Goal: Transaction & Acquisition: Purchase product/service

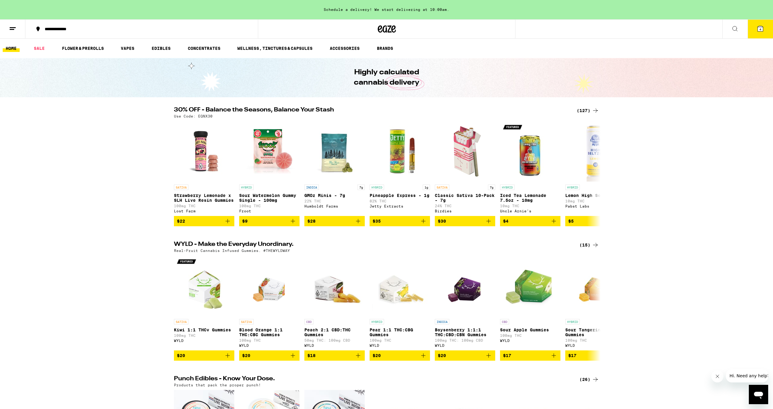
click at [677, 123] on div "30% OFF - Balance the Seasons, Balance Your Stash (127) Use Code: EQNX30 SATIVA…" at bounding box center [386, 166] width 773 height 119
click at [202, 305] on img "Open page for Kiwi 1:1 THCv Gummies from WYLD" at bounding box center [204, 286] width 60 height 60
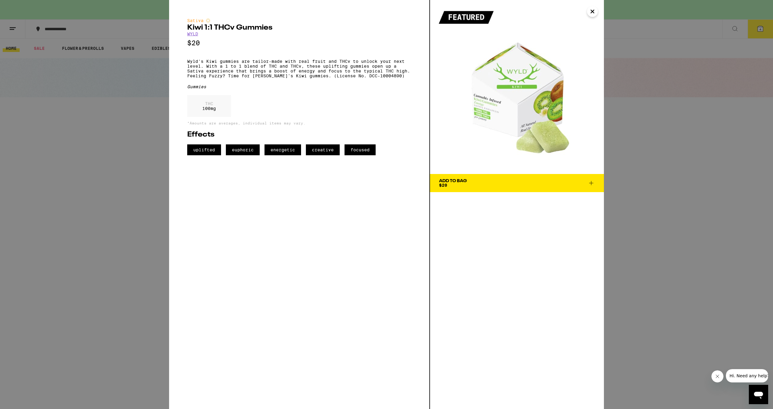
click at [694, 143] on div "Sativa Kiwi 1:1 THCv Gummies WYLD $20 Wyld's Kiwi gummies are tailor-made with …" at bounding box center [386, 204] width 773 height 409
